Goal: Information Seeking & Learning: Learn about a topic

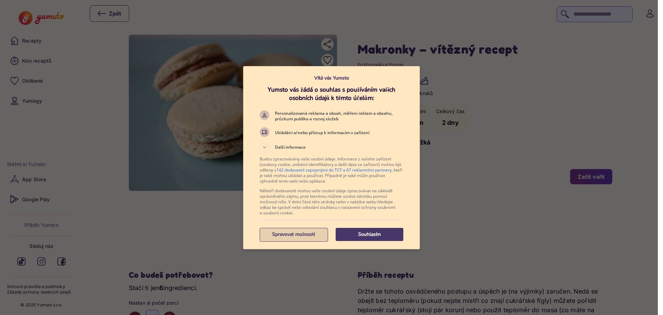
click at [297, 234] on p "Spravovat možnosti" at bounding box center [294, 234] width 68 height 7
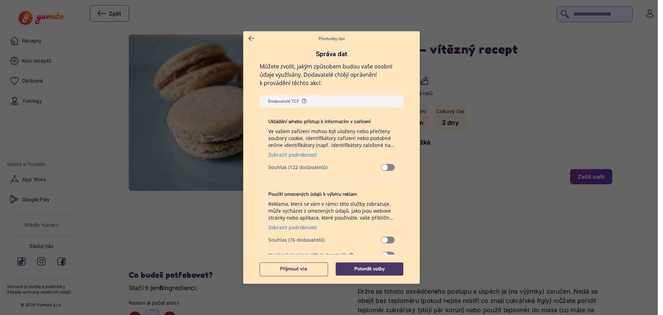
scroll to position [104, 0]
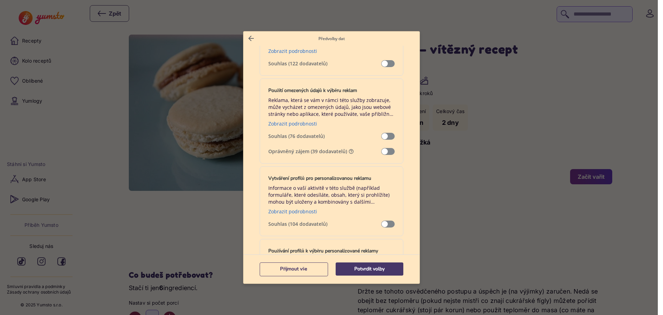
click at [384, 150] on span "Správa dat" at bounding box center [387, 151] width 13 height 7
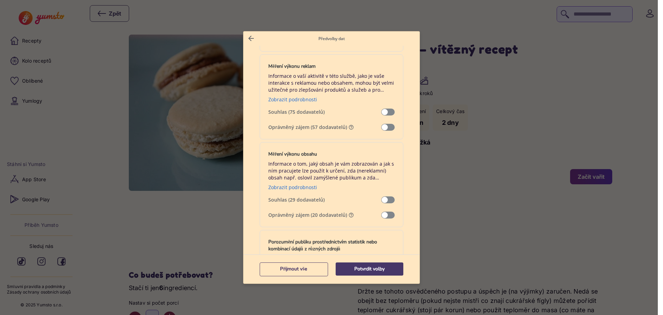
scroll to position [518, 0]
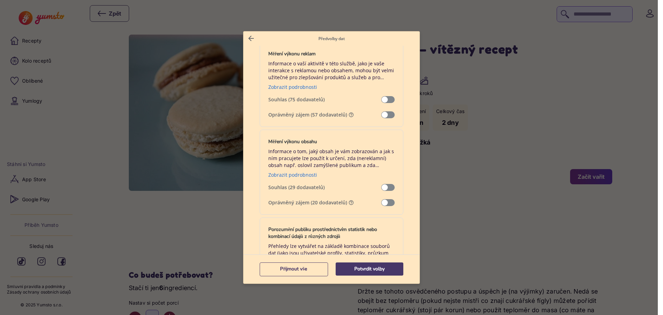
click at [381, 116] on span "Správa dat" at bounding box center [387, 114] width 13 height 7
click at [381, 202] on span "Správa dat" at bounding box center [387, 202] width 13 height 7
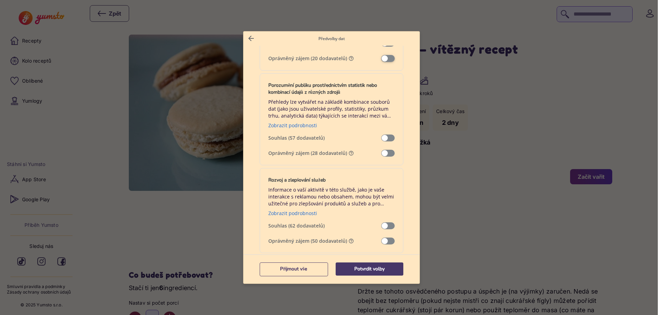
scroll to position [725, 0]
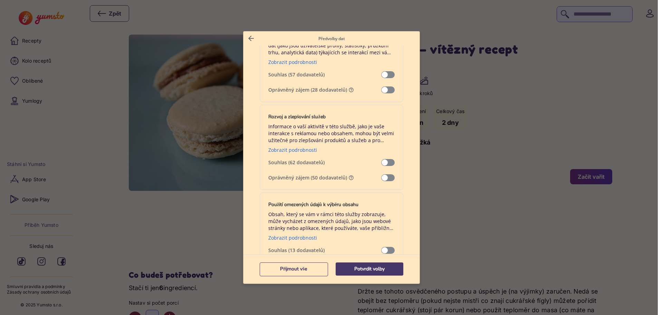
click at [384, 88] on span "Správa dat" at bounding box center [387, 89] width 13 height 7
click at [381, 177] on span "Správa dat" at bounding box center [387, 177] width 13 height 7
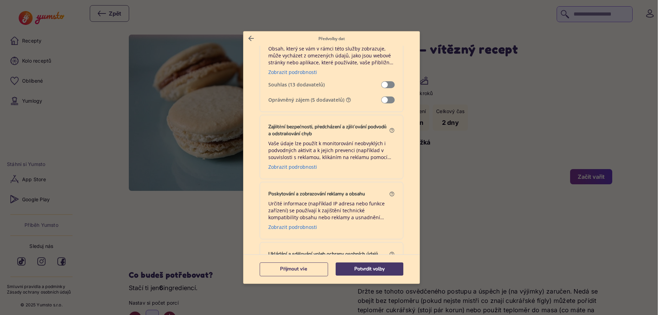
scroll to position [898, 0]
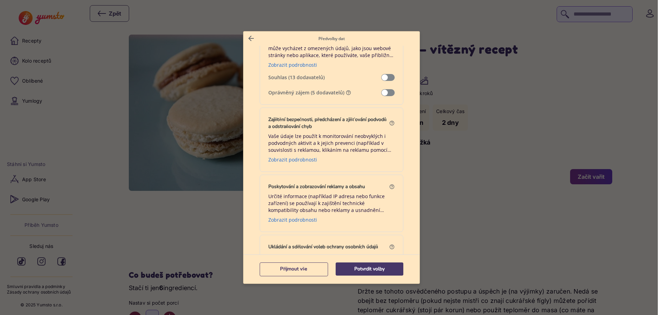
click at [385, 91] on span "Správa dat" at bounding box center [387, 92] width 13 height 7
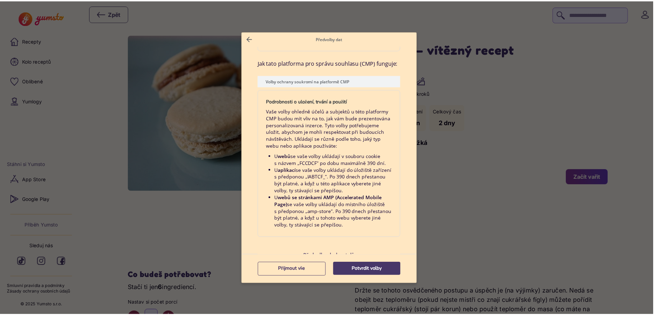
scroll to position [1414, 0]
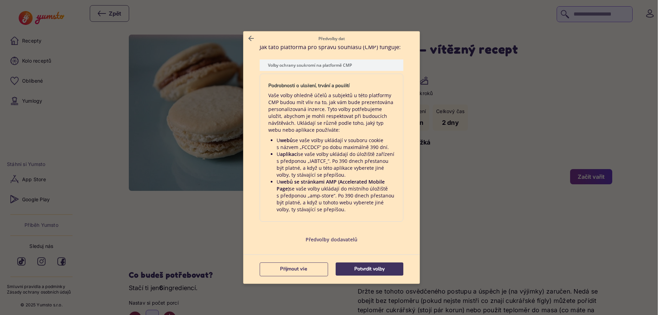
click at [366, 272] on p "Potvrdit volby" at bounding box center [370, 268] width 68 height 7
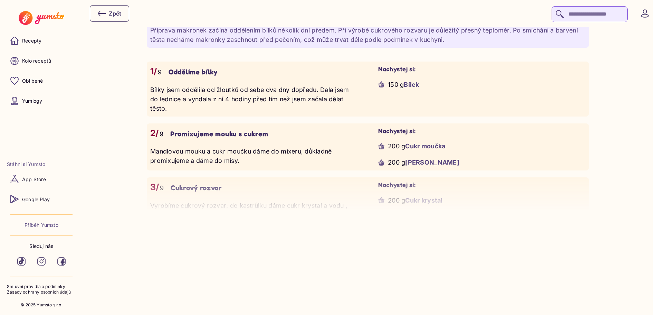
scroll to position [552, 0]
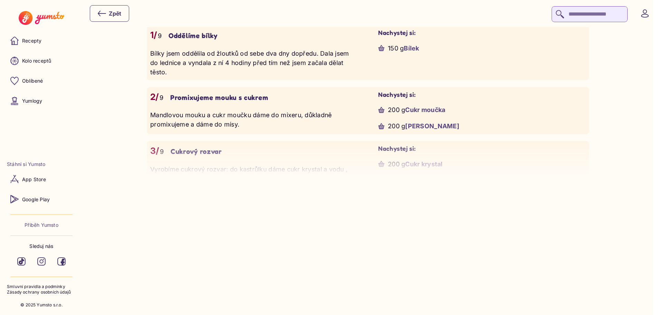
click at [219, 151] on p "Cukrový rozvar" at bounding box center [196, 151] width 51 height 9
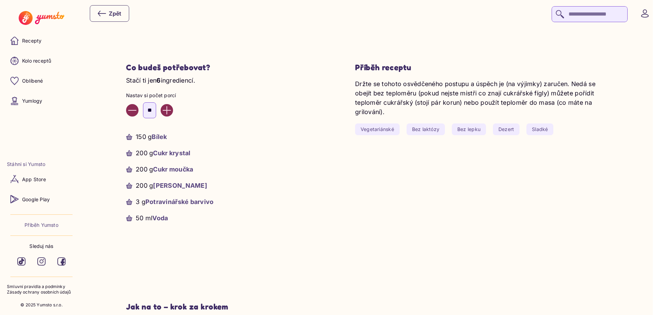
scroll to position [0, 0]
